Goal: Information Seeking & Learning: Learn about a topic

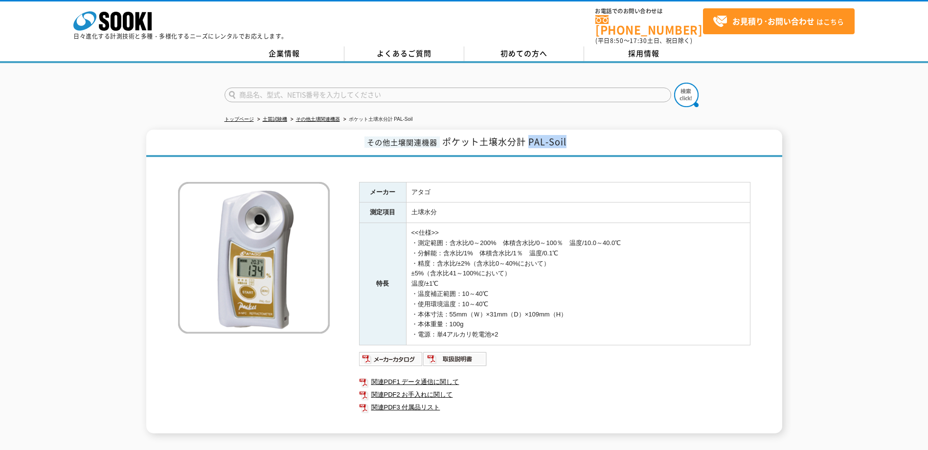
drag, startPoint x: 530, startPoint y: 135, endPoint x: 568, endPoint y: 135, distance: 37.7
click at [568, 135] on h1 "その他土壌関連機器 ポケット土壌水分計 PAL-Soil" at bounding box center [464, 143] width 636 height 27
copy span "PAL-Soil"
drag, startPoint x: 446, startPoint y: 135, endPoint x: 576, endPoint y: 137, distance: 129.7
click at [576, 137] on h1 "その他土壌関連機器 ポケット土壌水分計 PAL-Soil" at bounding box center [464, 143] width 636 height 27
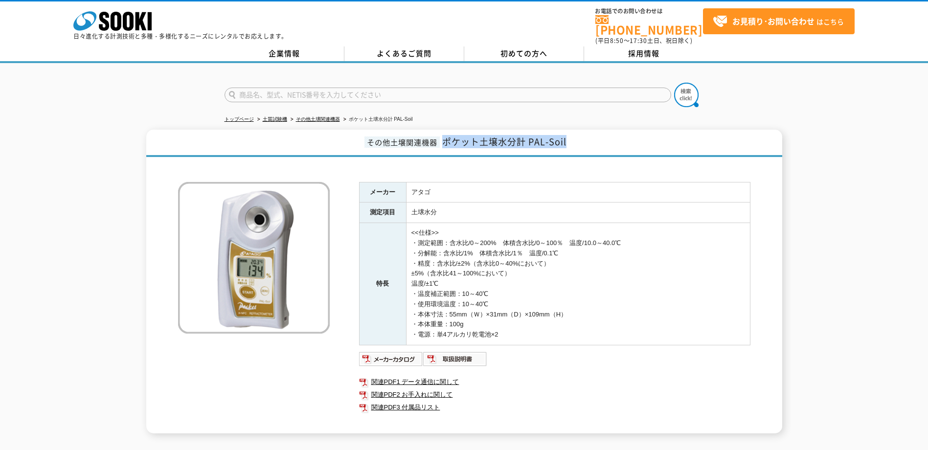
copy span "ポケット土壌水分計 PAL-Soil"
